Goal: Task Accomplishment & Management: Use online tool/utility

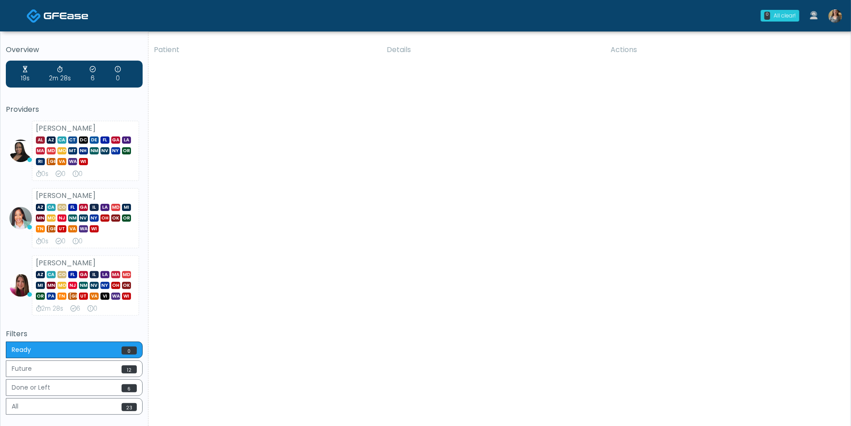
click at [836, 17] on img at bounding box center [835, 15] width 13 height 13
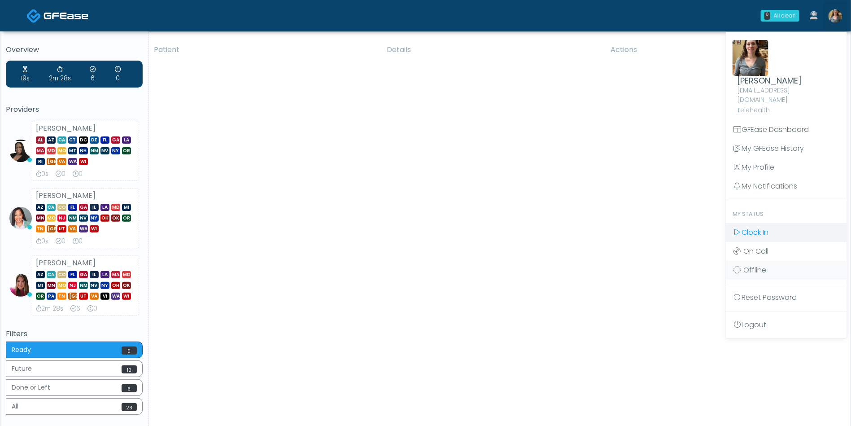
click at [760, 223] on link "Clock In" at bounding box center [786, 232] width 121 height 19
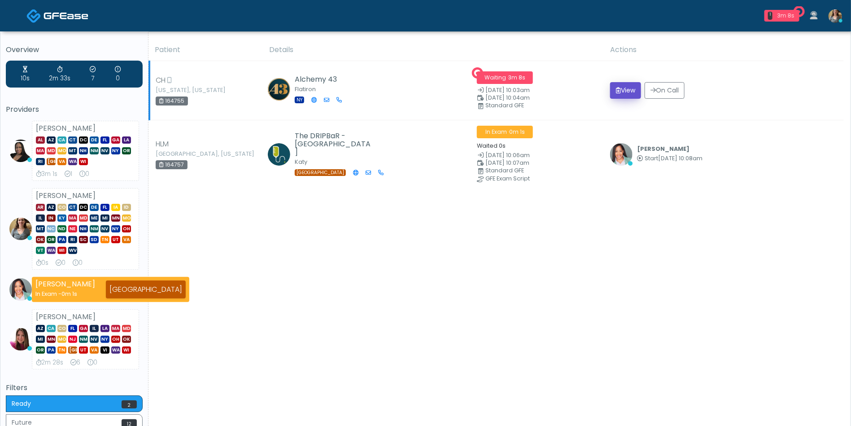
click at [626, 89] on button "View" at bounding box center [625, 90] width 31 height 17
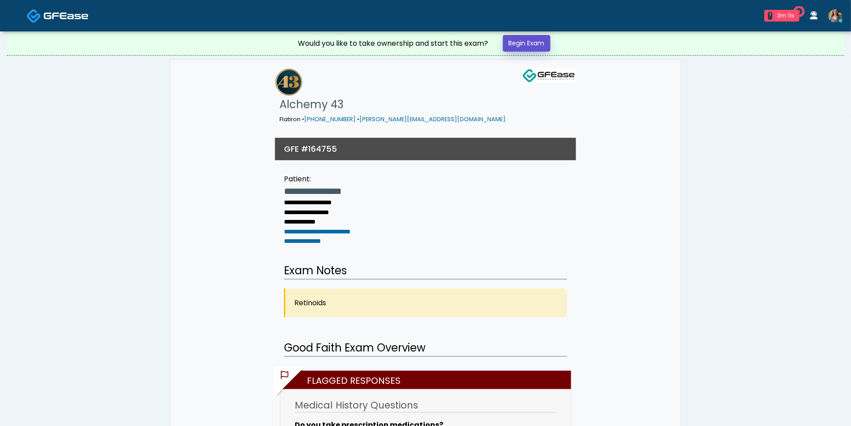
click at [531, 43] on link "Begin Exam" at bounding box center [527, 43] width 48 height 17
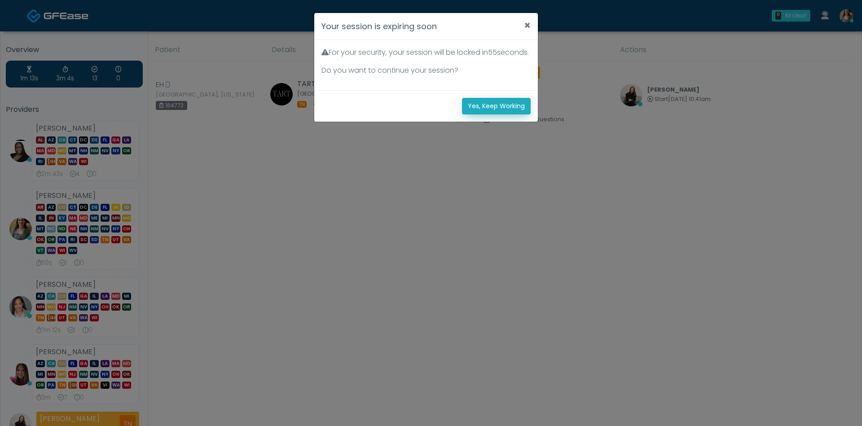
click at [486, 113] on button "Yes, Keep Working" at bounding box center [496, 106] width 69 height 17
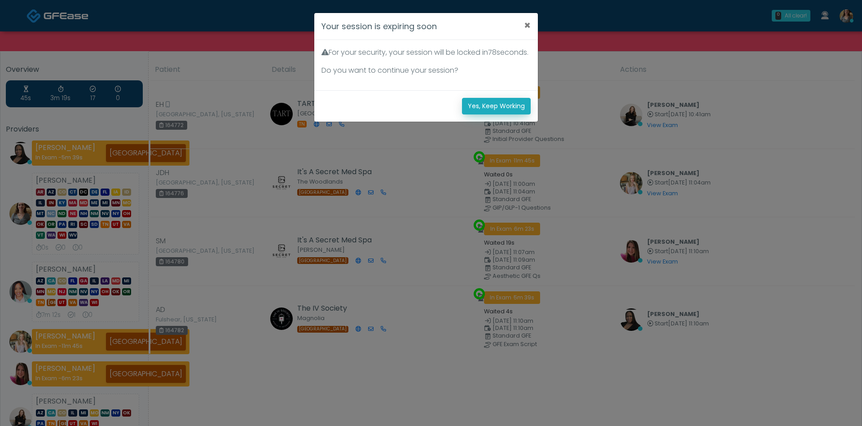
click at [497, 114] on button "Yes, Keep Working" at bounding box center [496, 106] width 69 height 17
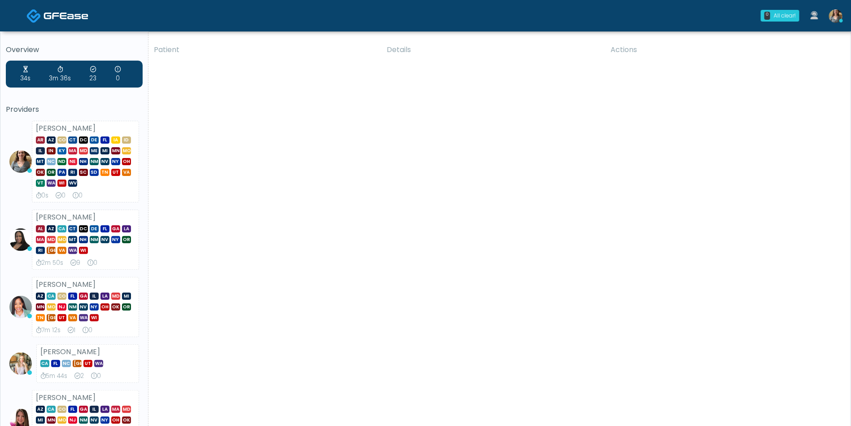
drag, startPoint x: 850, startPoint y: 110, endPoint x: 860, endPoint y: 342, distance: 232.2
click at [851, 342] on html "0 All clear! All clear! Carissa Kelly AR AZ CO CT DC DE FL IA ID IL IN KY MA MD…" at bounding box center [425, 347] width 851 height 694
click at [831, 18] on img at bounding box center [835, 15] width 13 height 13
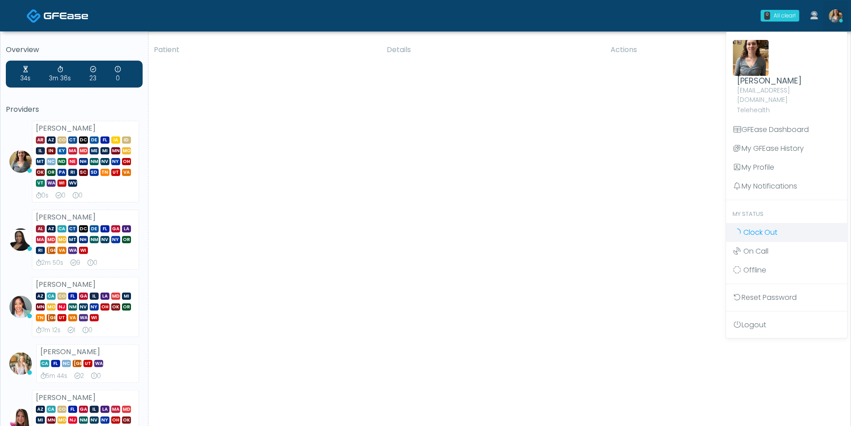
click at [765, 227] on span "Clock Out" at bounding box center [761, 232] width 34 height 10
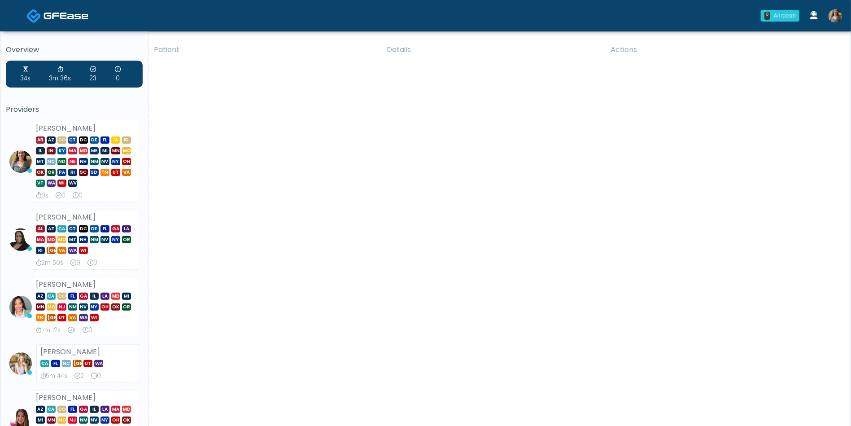
click at [834, 16] on img at bounding box center [835, 15] width 13 height 13
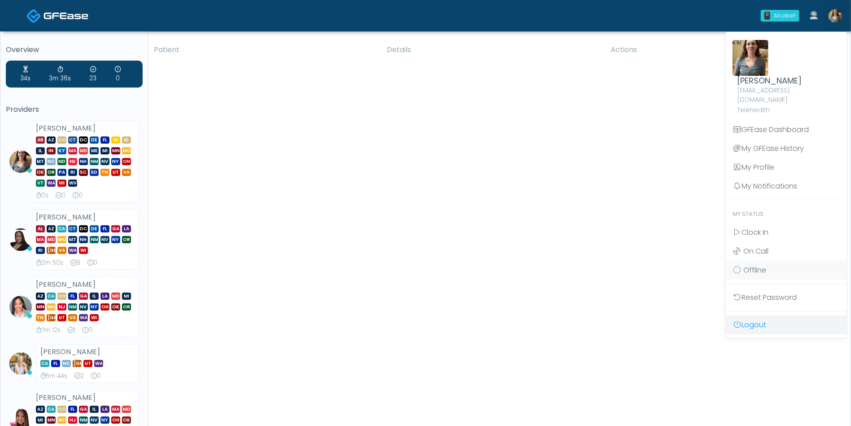
click at [754, 315] on link "Logout" at bounding box center [786, 324] width 121 height 19
